Goal: Task Accomplishment & Management: Manage account settings

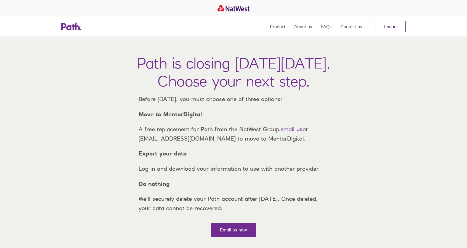
click at [388, 26] on link "Log in" at bounding box center [390, 26] width 31 height 11
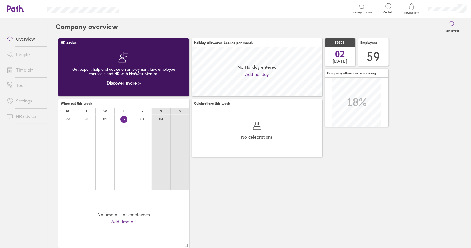
scroll to position [49, 130]
click at [27, 70] on link "Time off" at bounding box center [24, 69] width 44 height 11
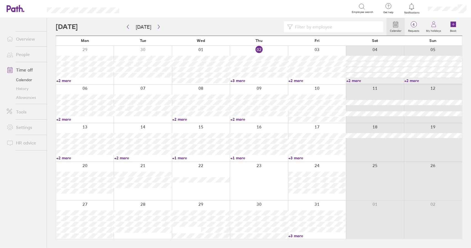
click at [243, 80] on link "+3 more" at bounding box center [259, 80] width 57 height 5
click at [241, 80] on link "+3 more" at bounding box center [259, 80] width 57 height 5
